Goal: Information Seeking & Learning: Learn about a topic

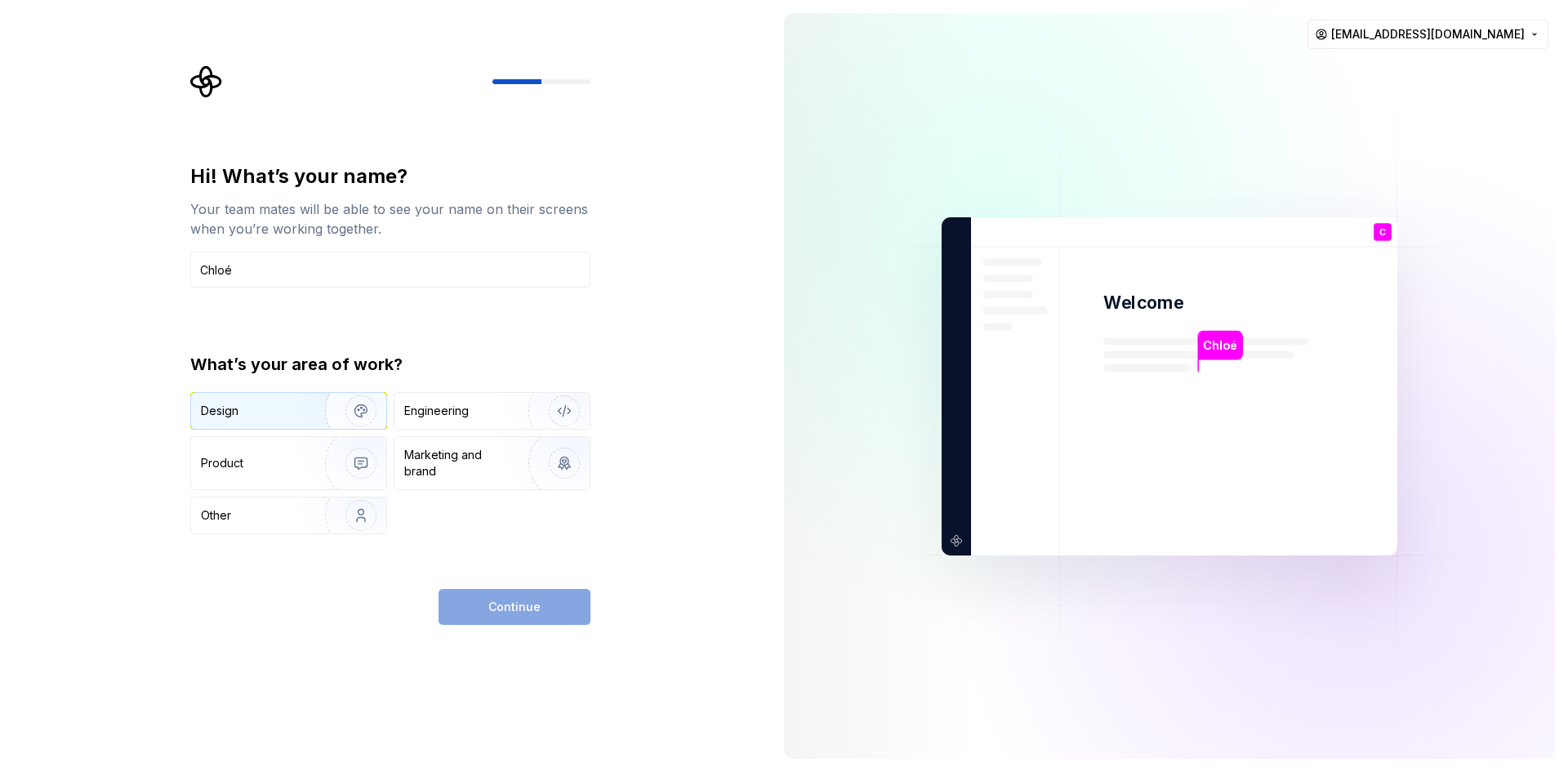
type input "Chloé"
click at [294, 407] on div "Design" at bounding box center [252, 410] width 103 height 17
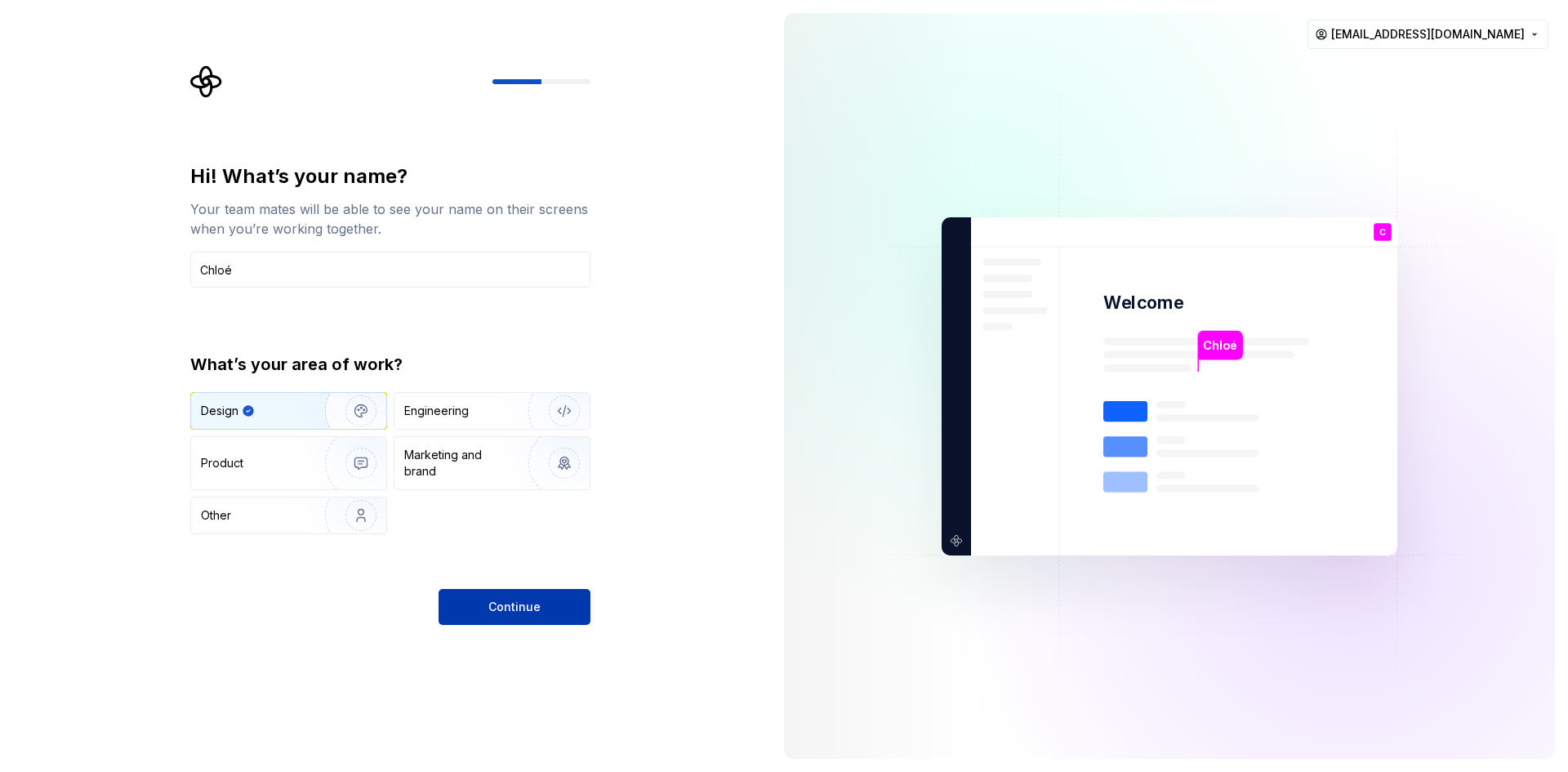
click at [522, 600] on span "Continue" at bounding box center [514, 606] width 52 height 17
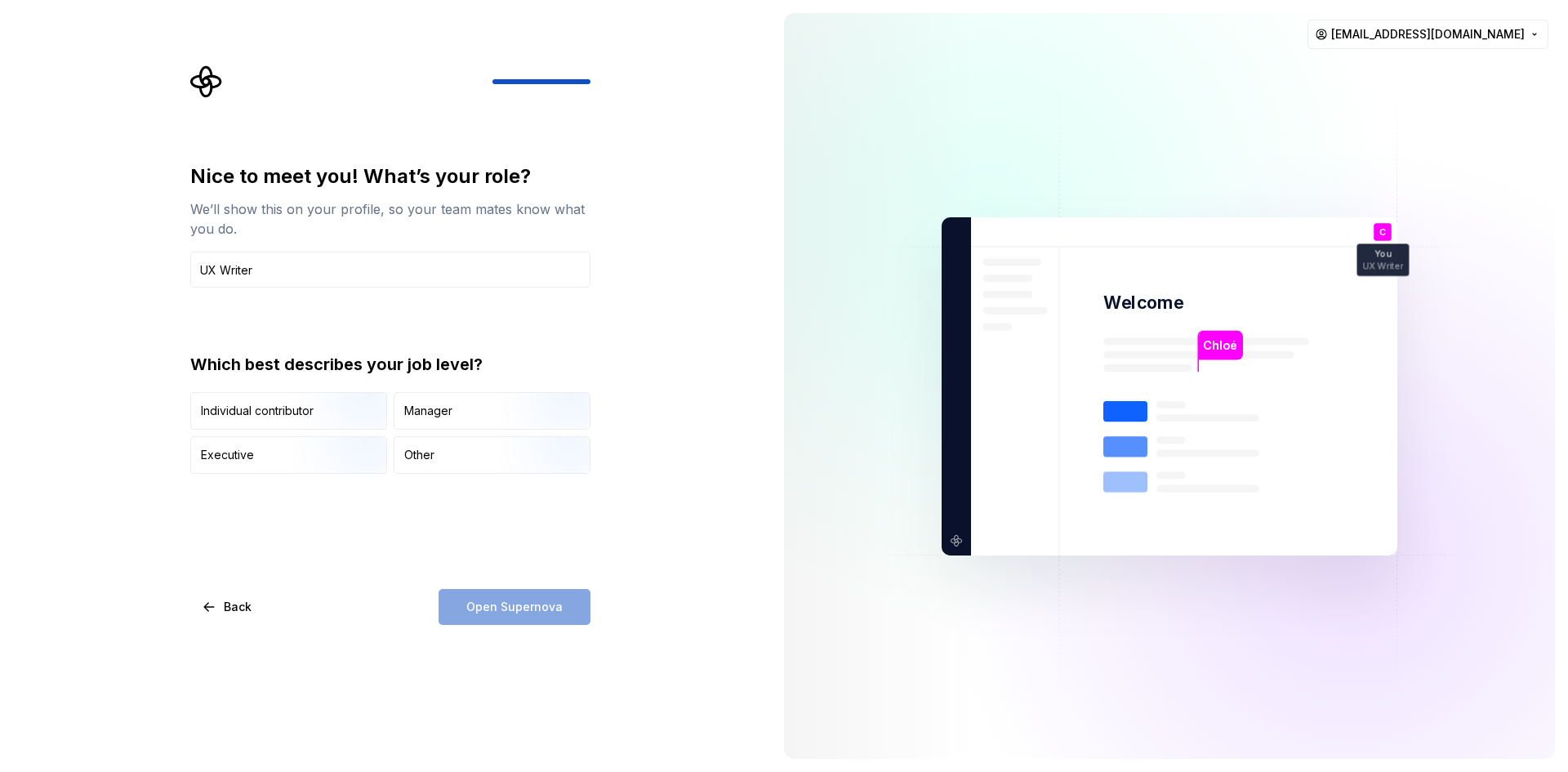
type input "UX Writer"
click at [513, 609] on div "Open Supernova" at bounding box center [514, 606] width 152 height 36
click at [326, 410] on img "button" at bounding box center [346, 432] width 105 height 110
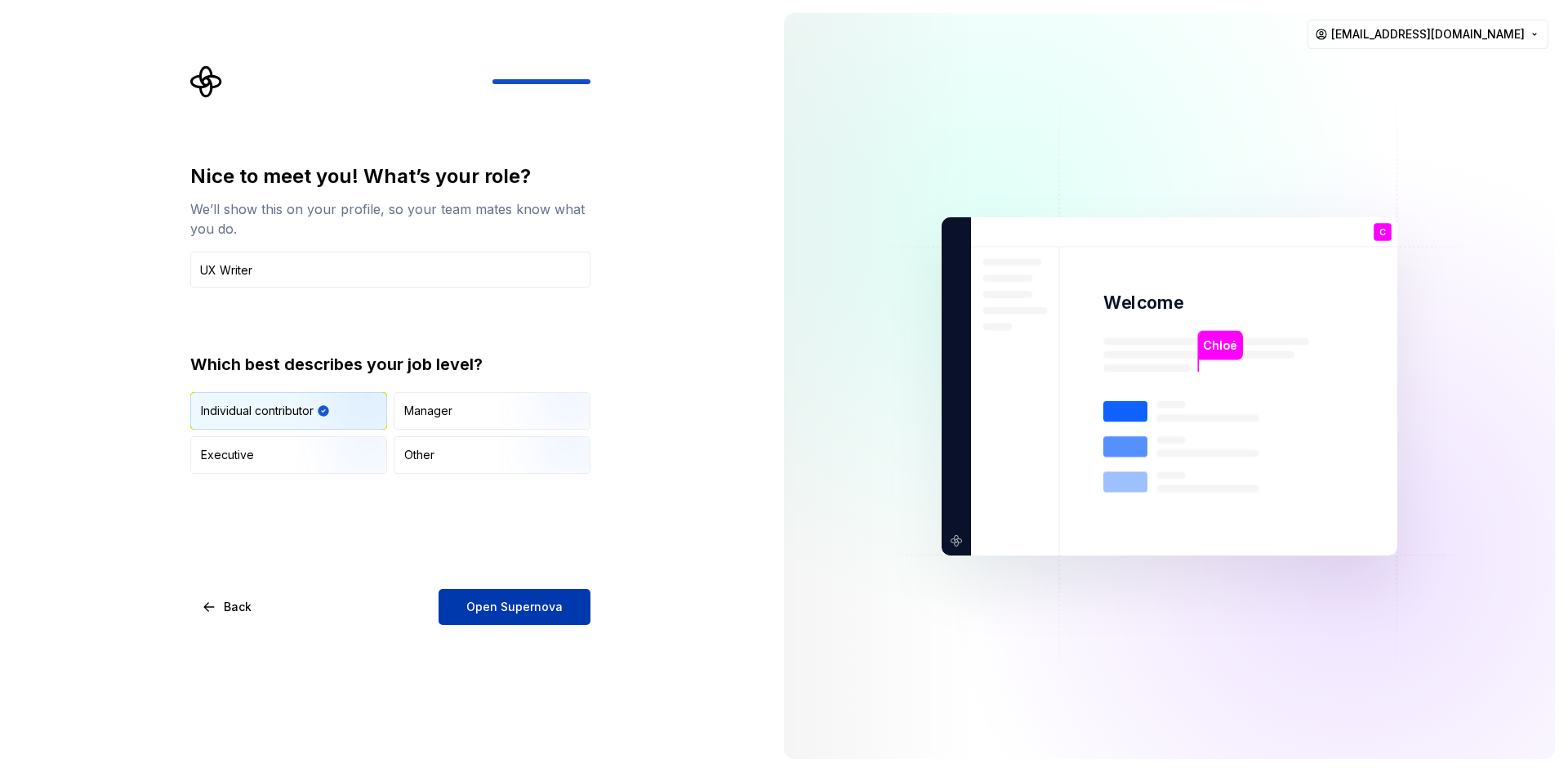
click at [530, 621] on button "Open Supernova" at bounding box center [514, 606] width 152 height 36
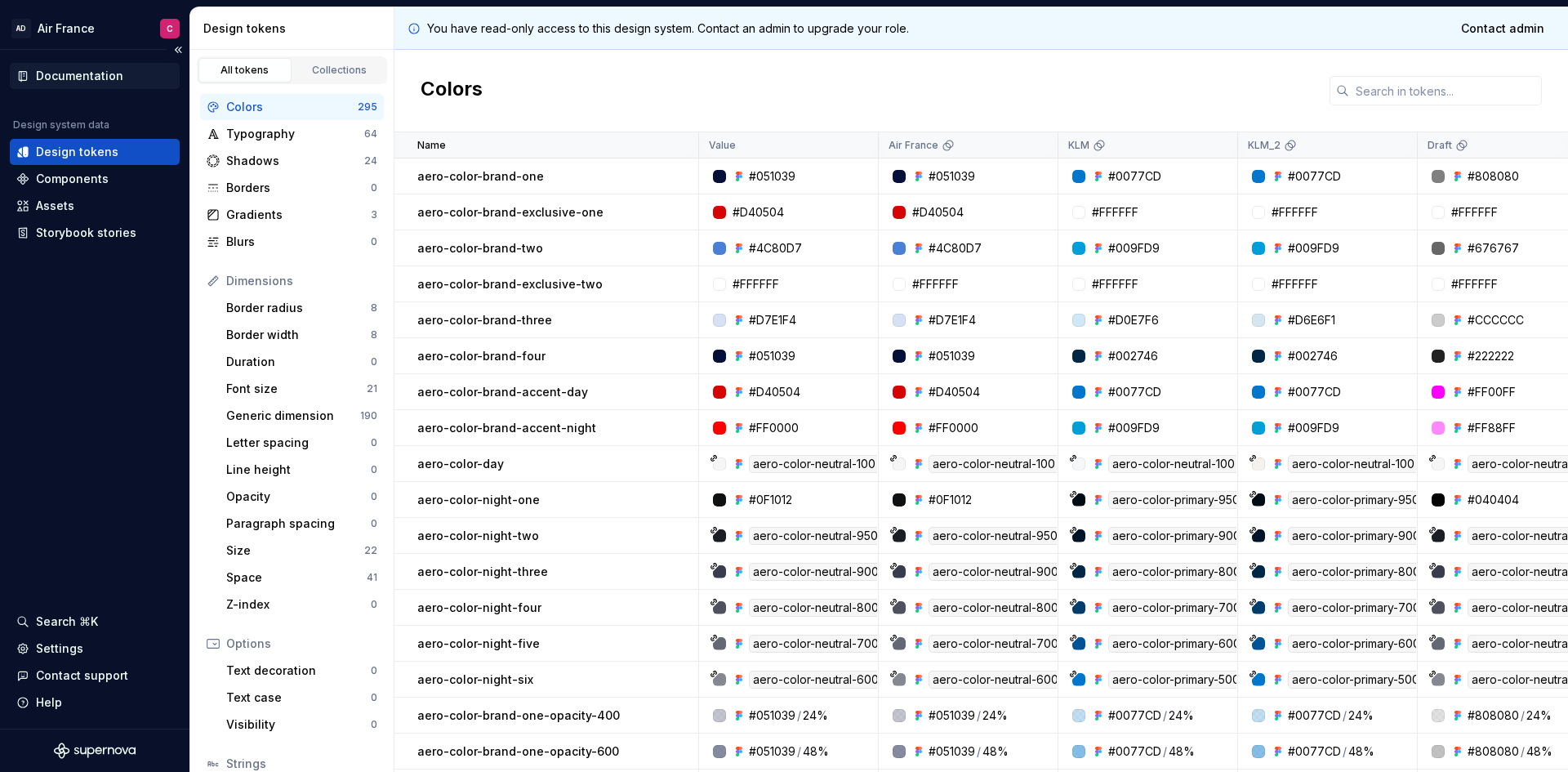
click at [101, 76] on div "Documentation" at bounding box center [79, 76] width 87 height 17
click at [113, 73] on div "Documentation" at bounding box center [79, 76] width 87 height 17
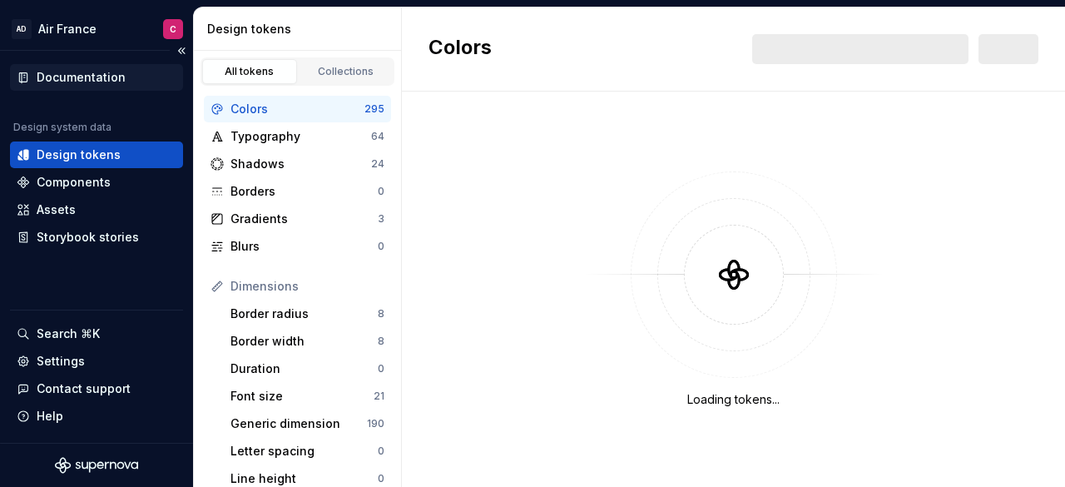
click at [90, 77] on div "Documentation" at bounding box center [81, 77] width 89 height 17
